Goal: Transaction & Acquisition: Book appointment/travel/reservation

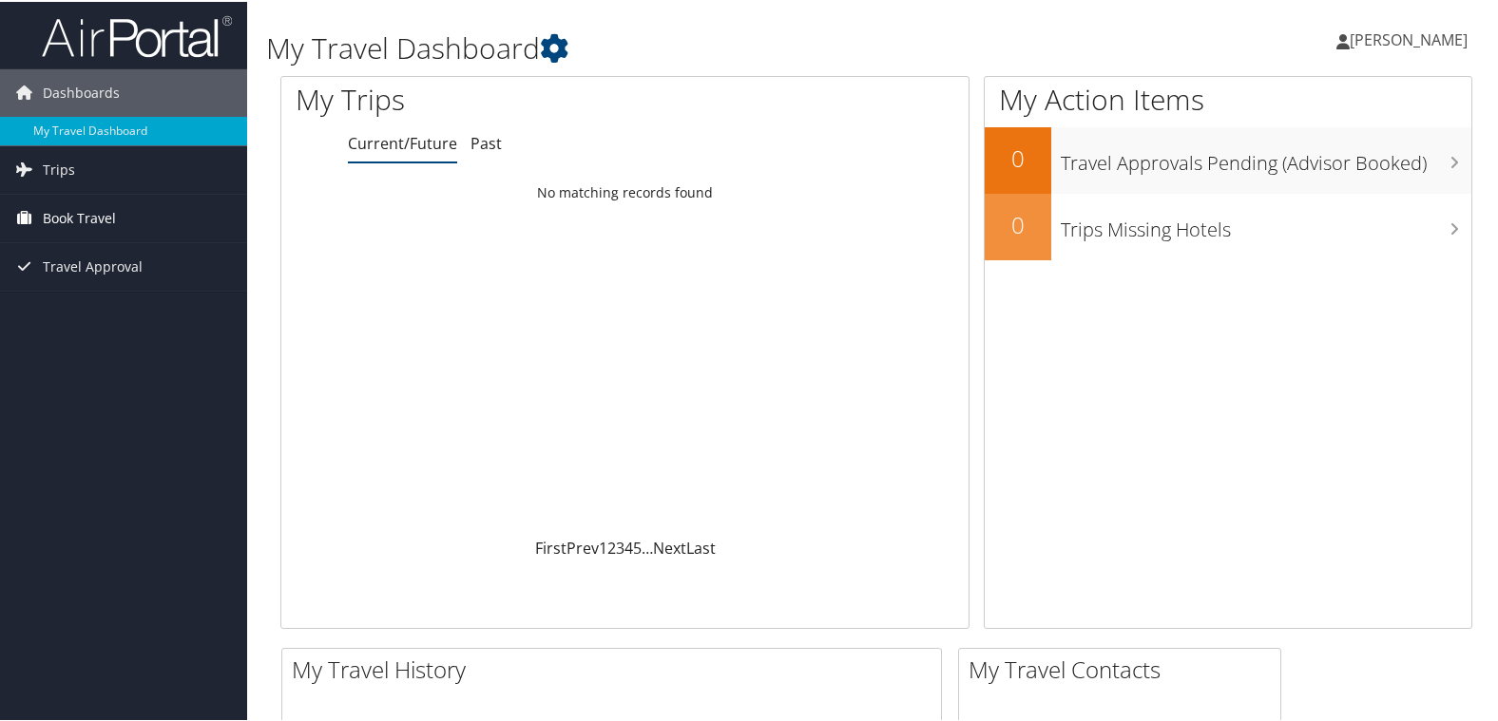
click at [86, 217] on span "Book Travel" at bounding box center [79, 217] width 73 height 48
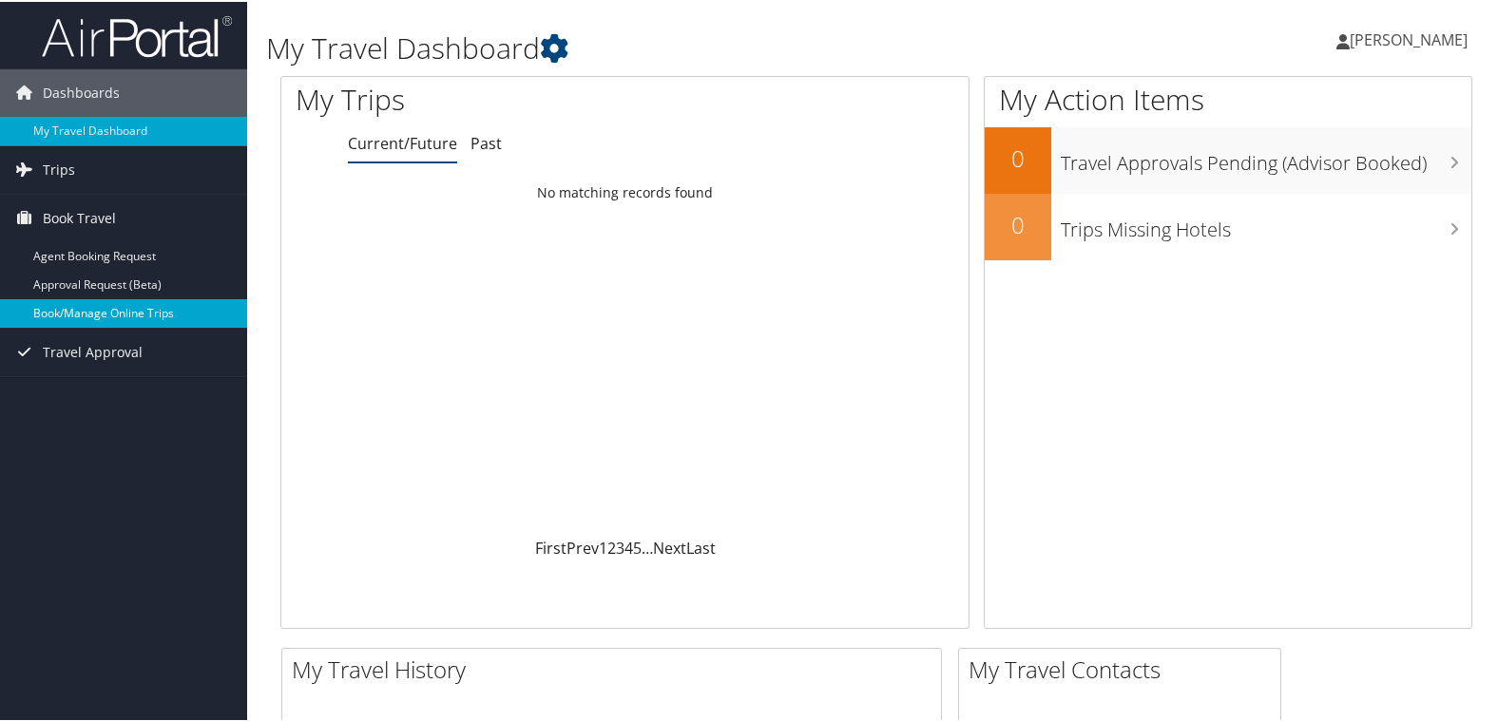
click at [98, 313] on link "Book/Manage Online Trips" at bounding box center [123, 311] width 247 height 29
